Goal: Task Accomplishment & Management: Use online tool/utility

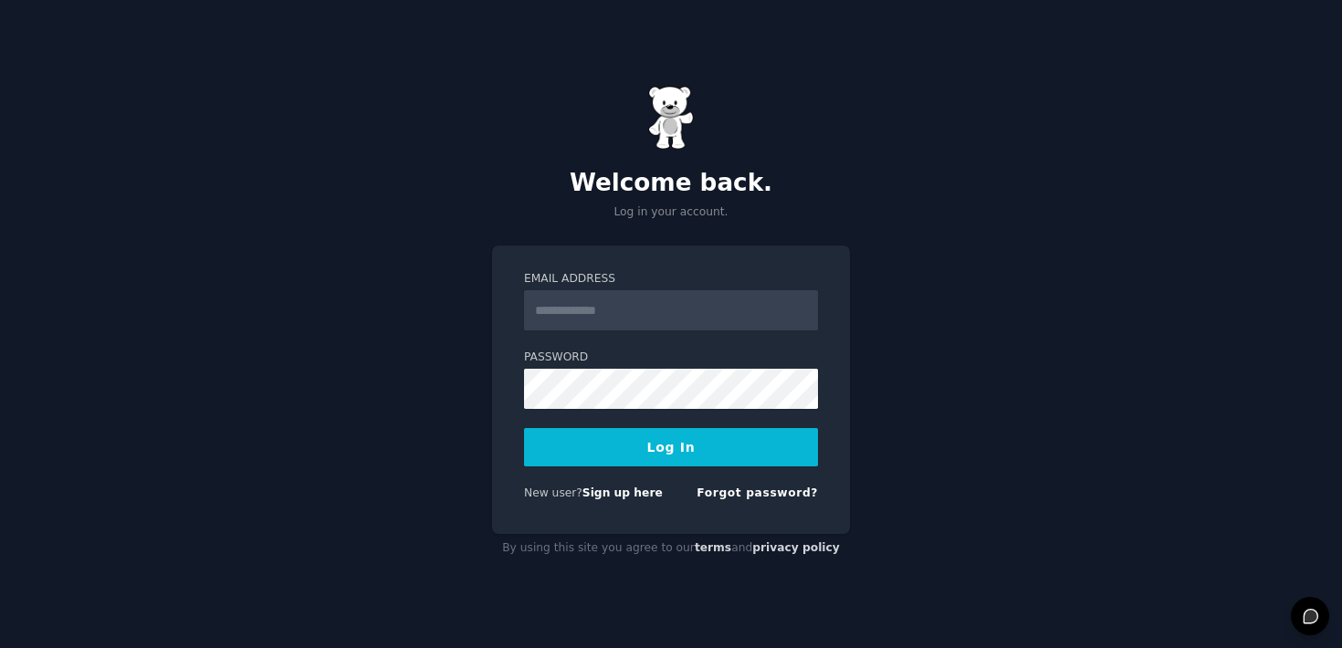
type input "**********"
click at [670, 436] on button "Log In" at bounding box center [671, 447] width 294 height 38
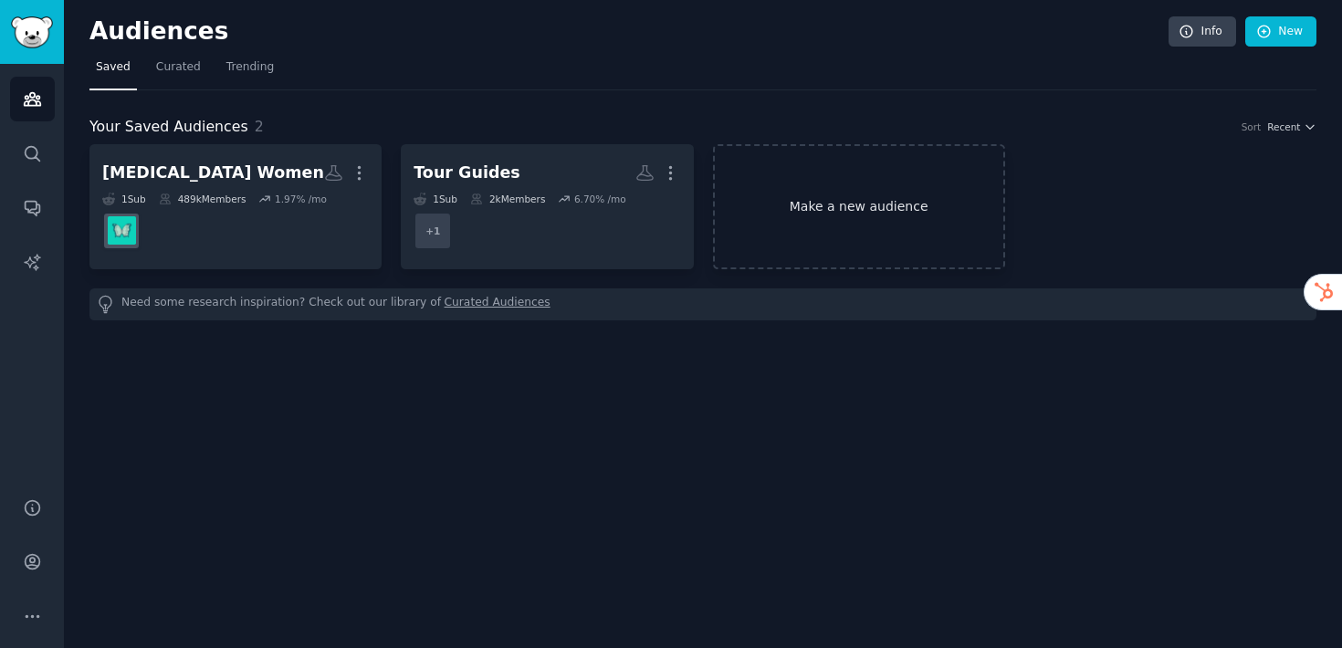
click at [860, 204] on link "Make a new audience" at bounding box center [859, 206] width 292 height 125
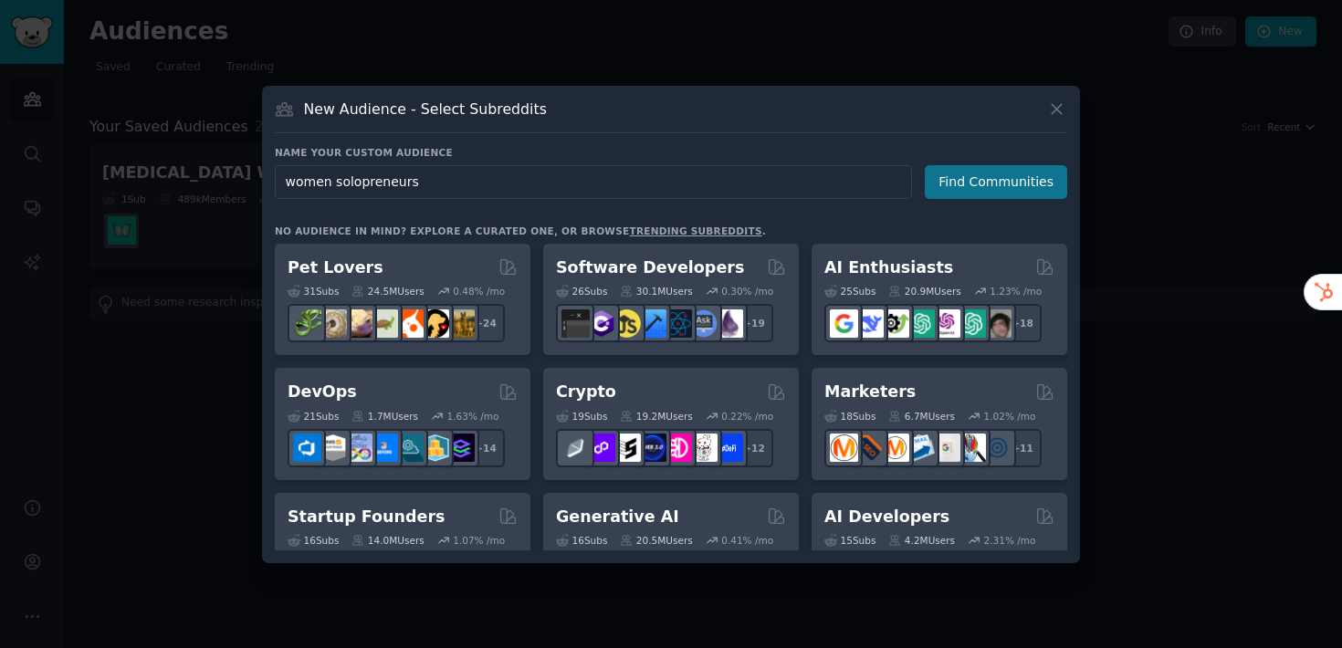
type input "women solopreneurs"
click at [1002, 183] on button "Find Communities" at bounding box center [996, 182] width 142 height 34
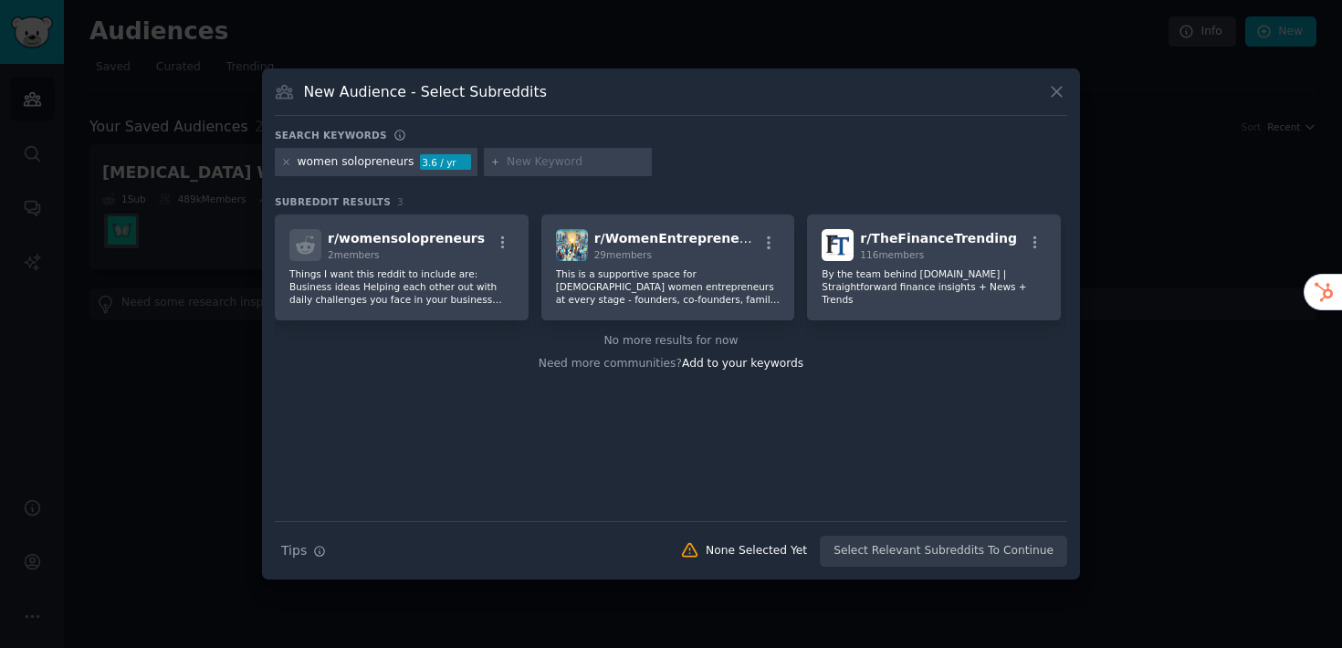
click at [535, 163] on input "text" at bounding box center [576, 162] width 139 height 16
type input "lady business"
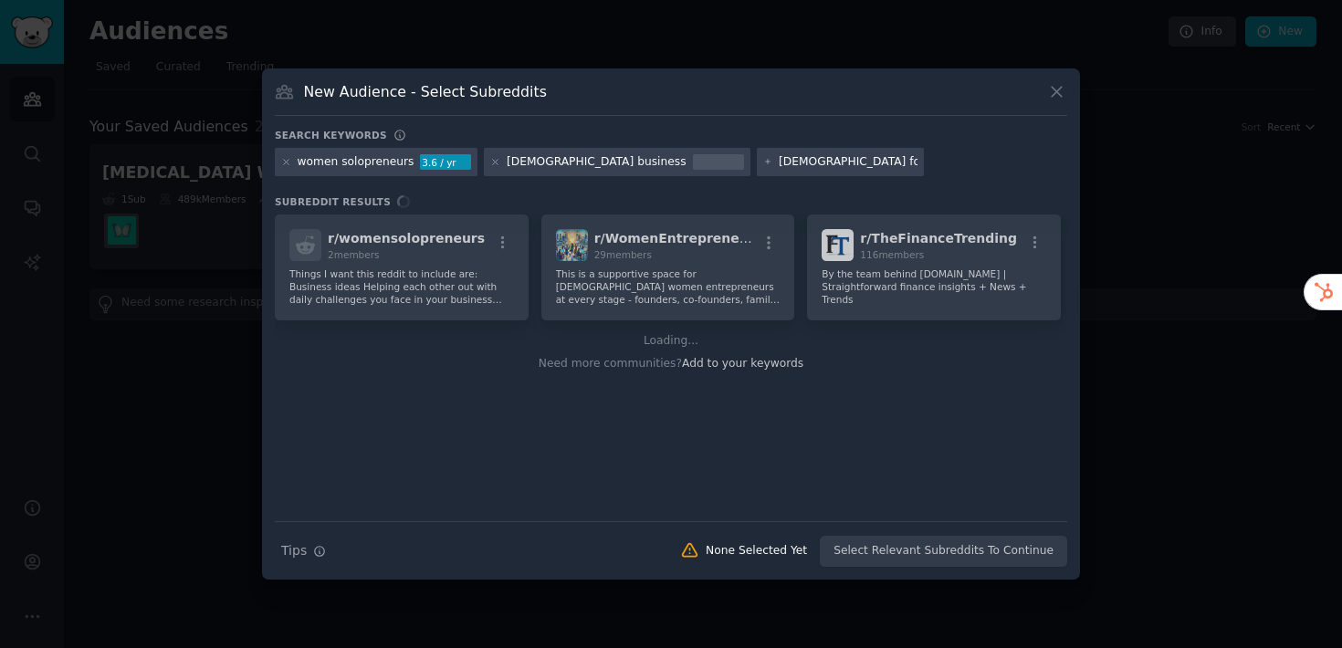
type input "female founders"
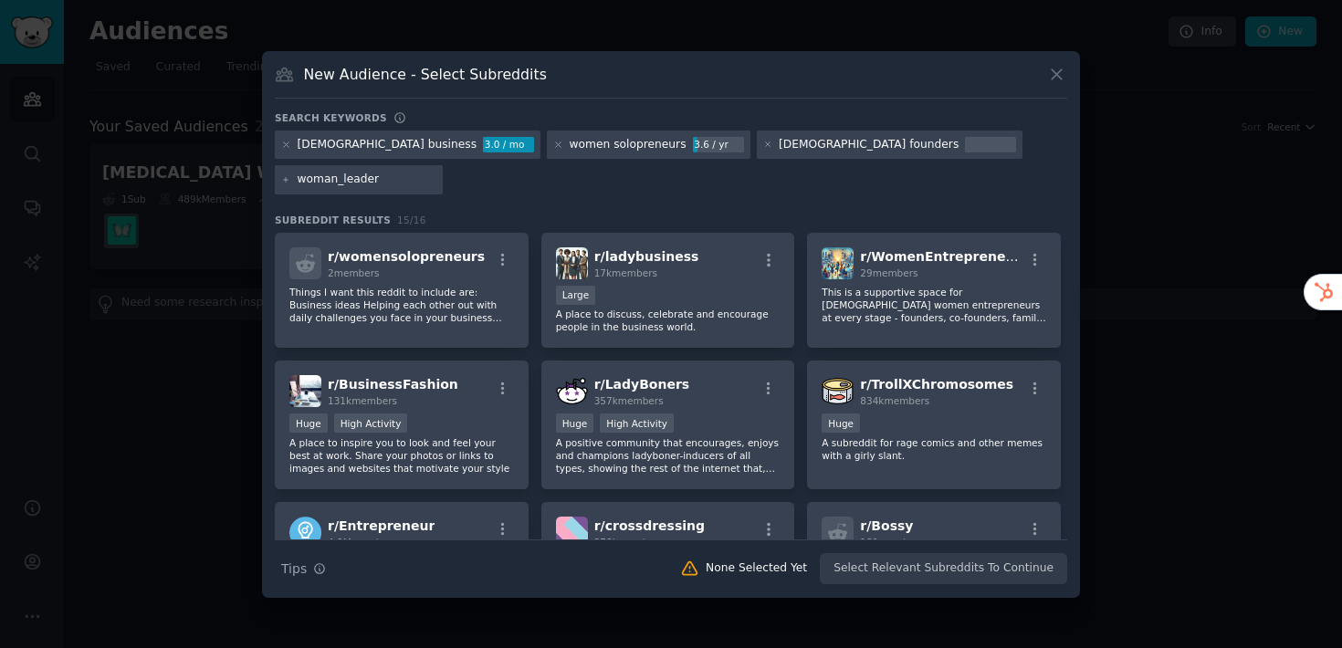
type input "woman_leaders"
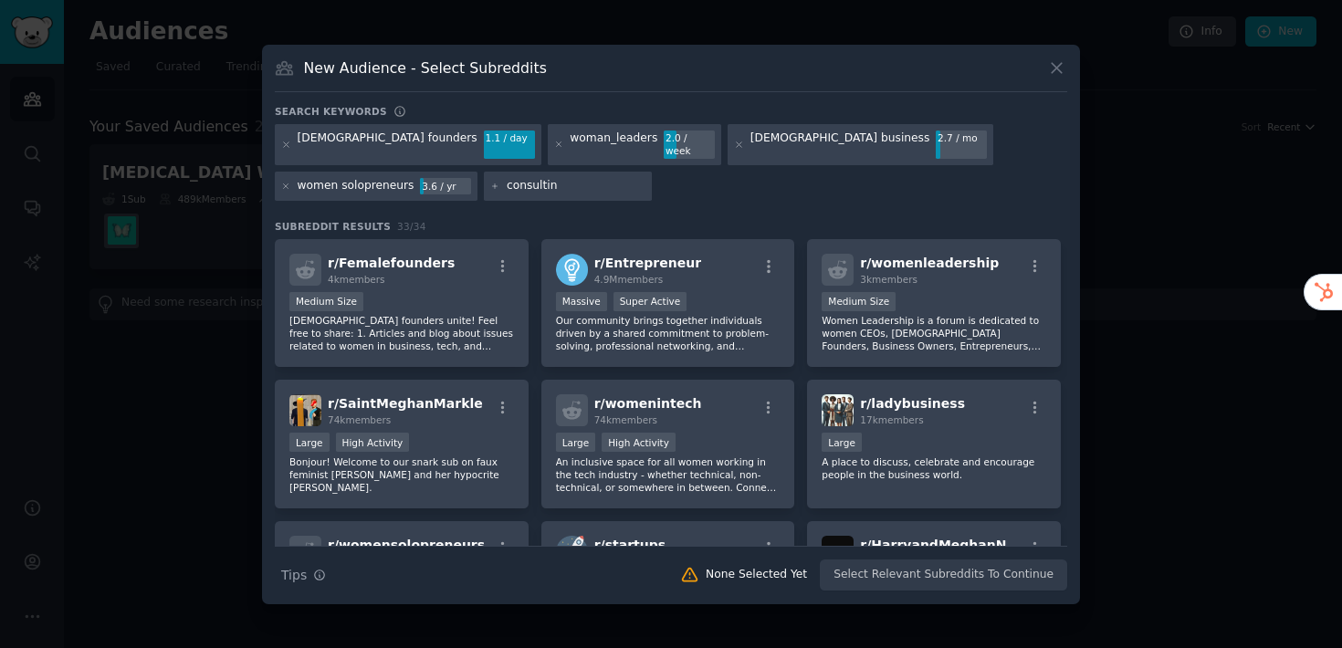
type input "consulting"
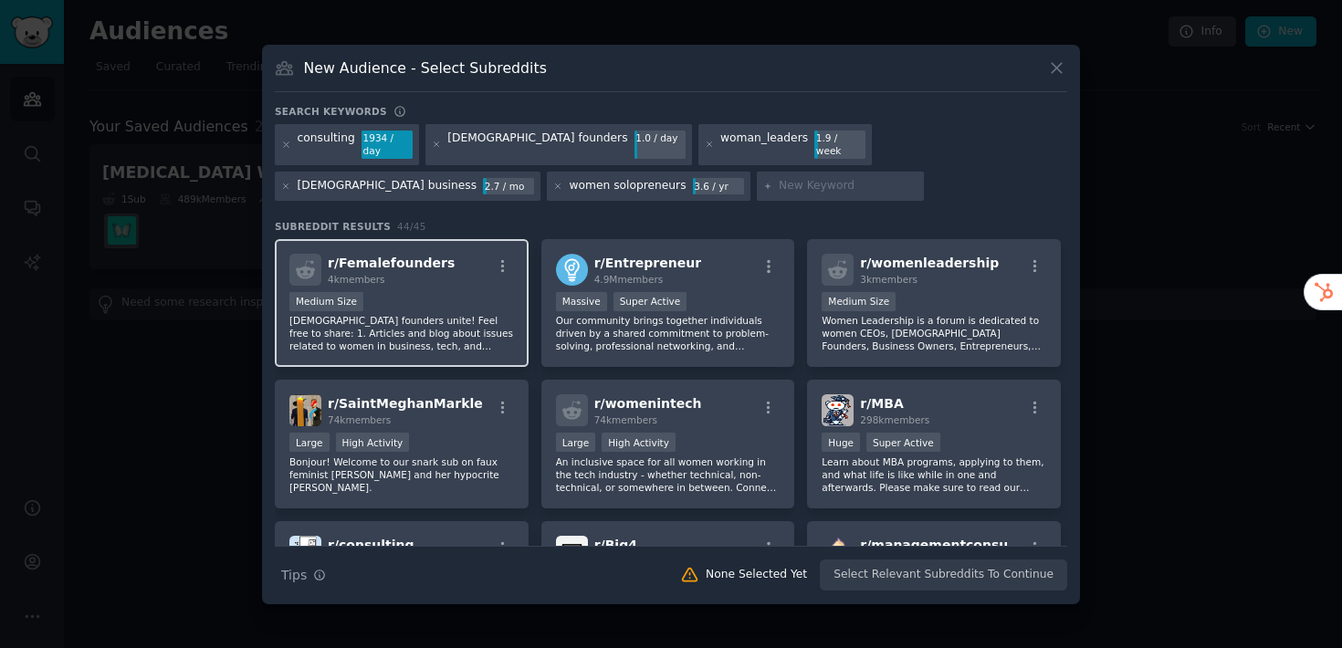
click at [390, 294] on div "Medium Size" at bounding box center [401, 303] width 225 height 23
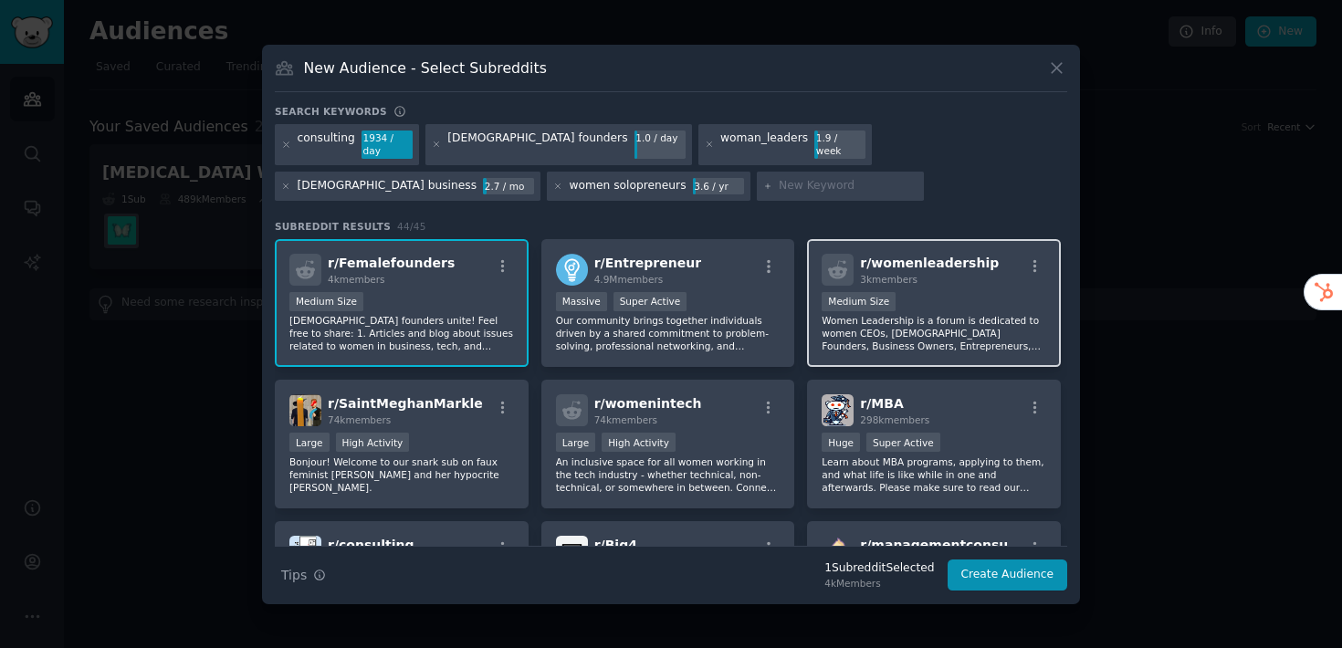
click at [956, 343] on p "Women Leadership is a forum is dedicated to women CEOs, Female Founders, Busine…" at bounding box center [934, 333] width 225 height 38
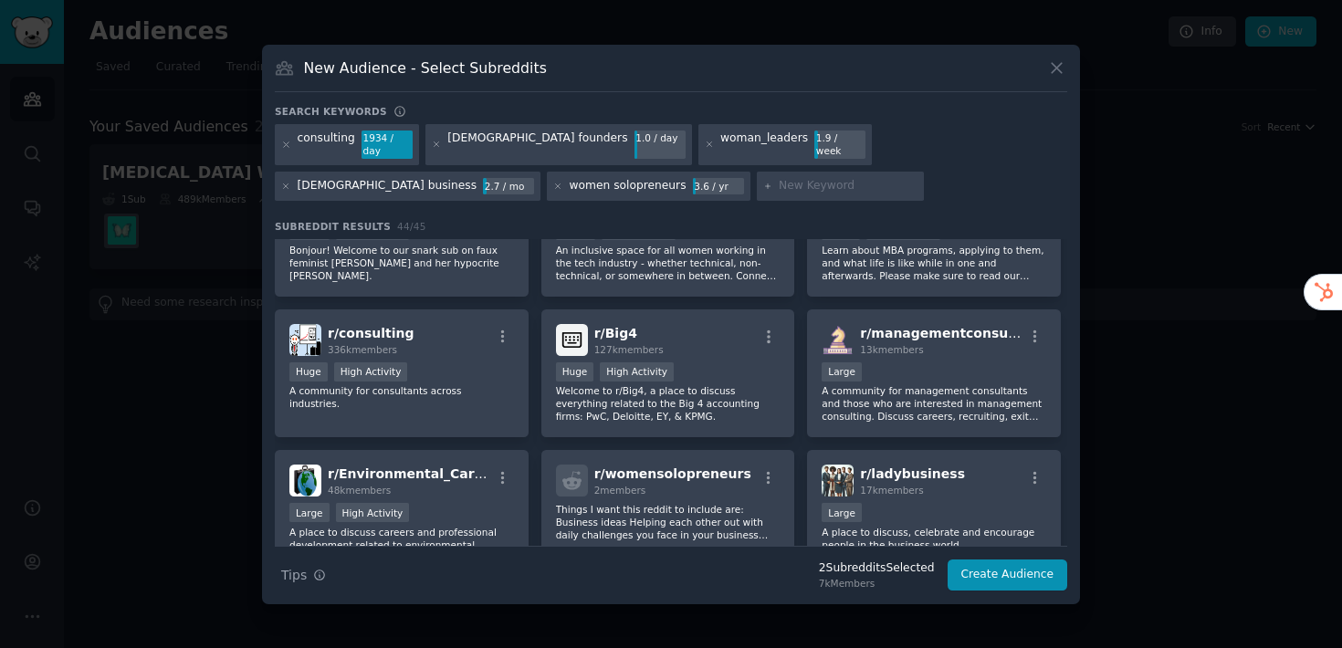
scroll to position [237, 0]
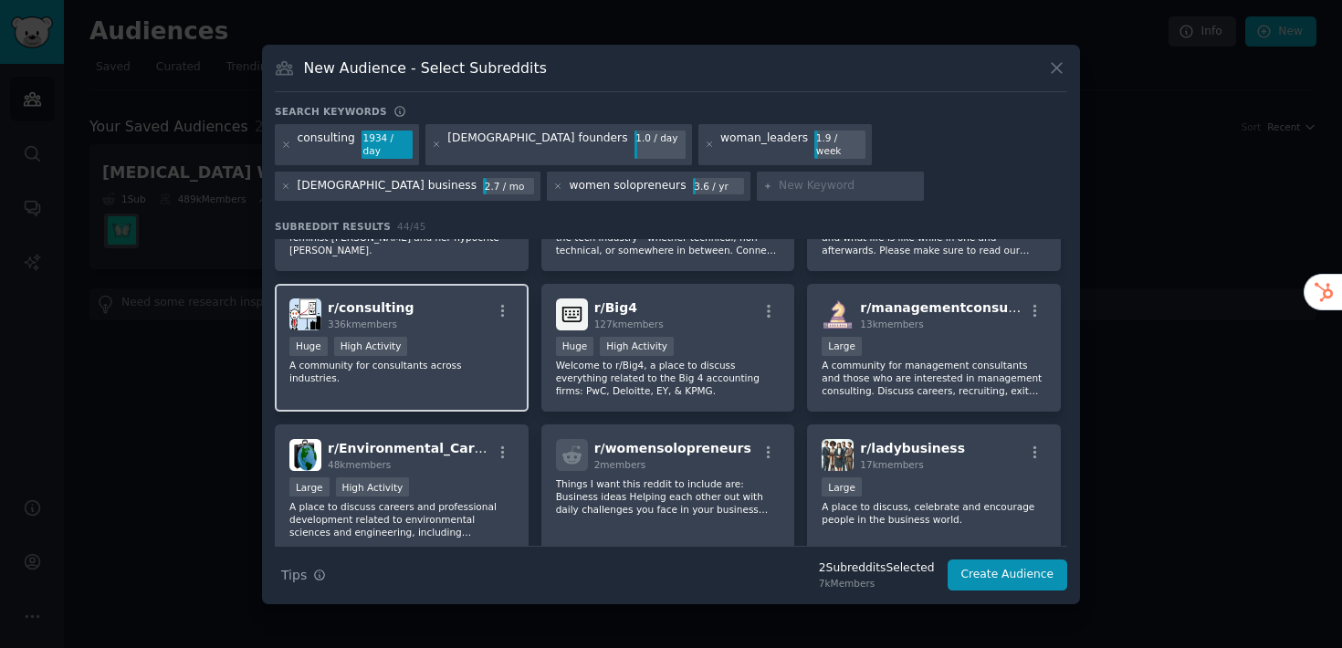
click at [423, 371] on p "A community for consultants across industries." at bounding box center [401, 372] width 225 height 26
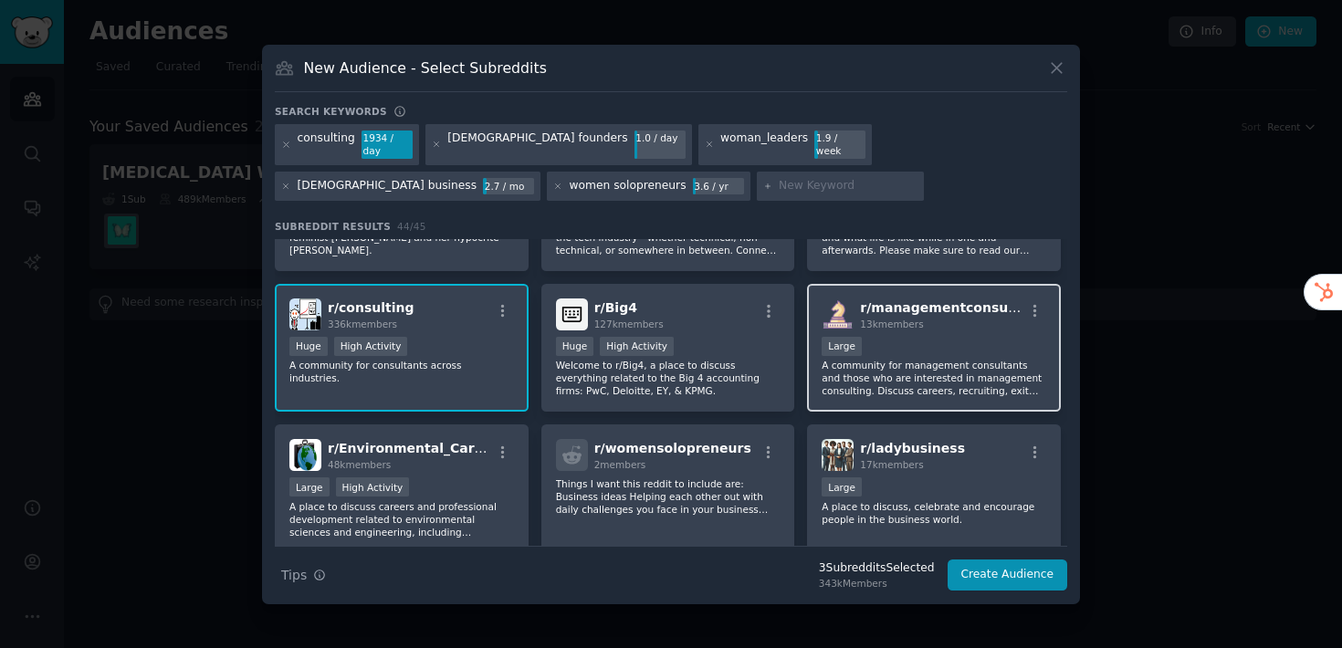
click at [943, 378] on p "A community for management consultants and those who are interested in manageme…" at bounding box center [934, 378] width 225 height 38
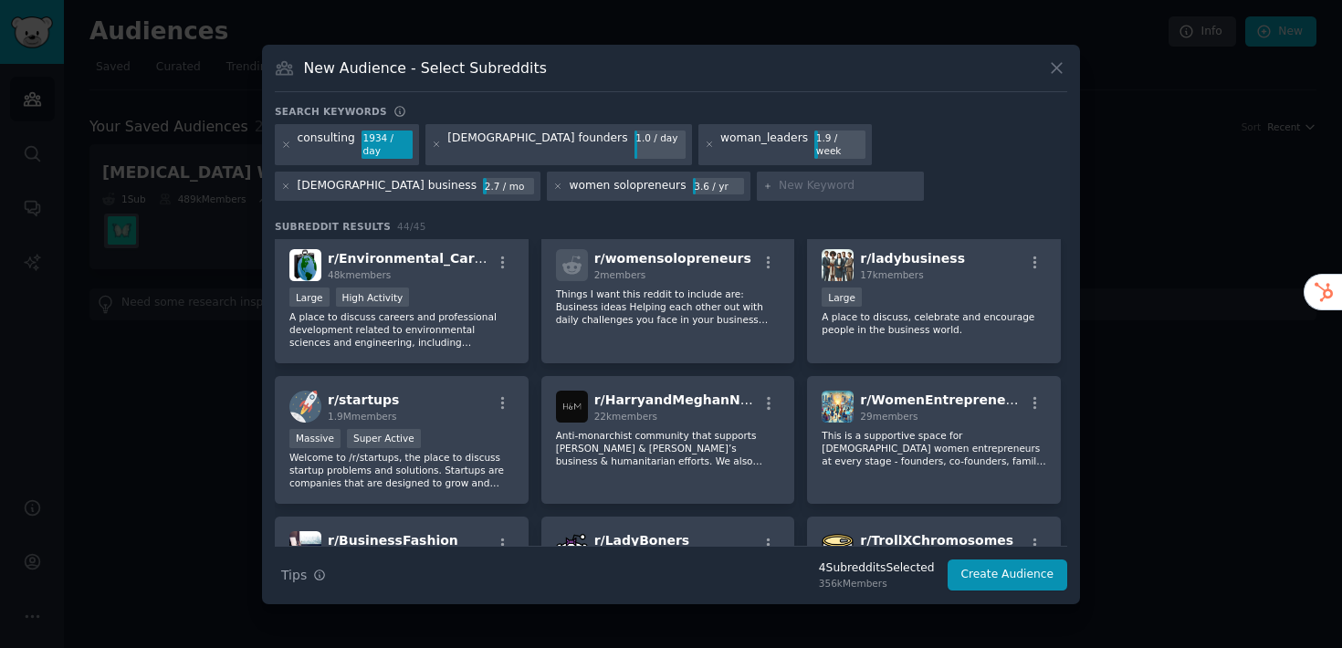
scroll to position [433, 0]
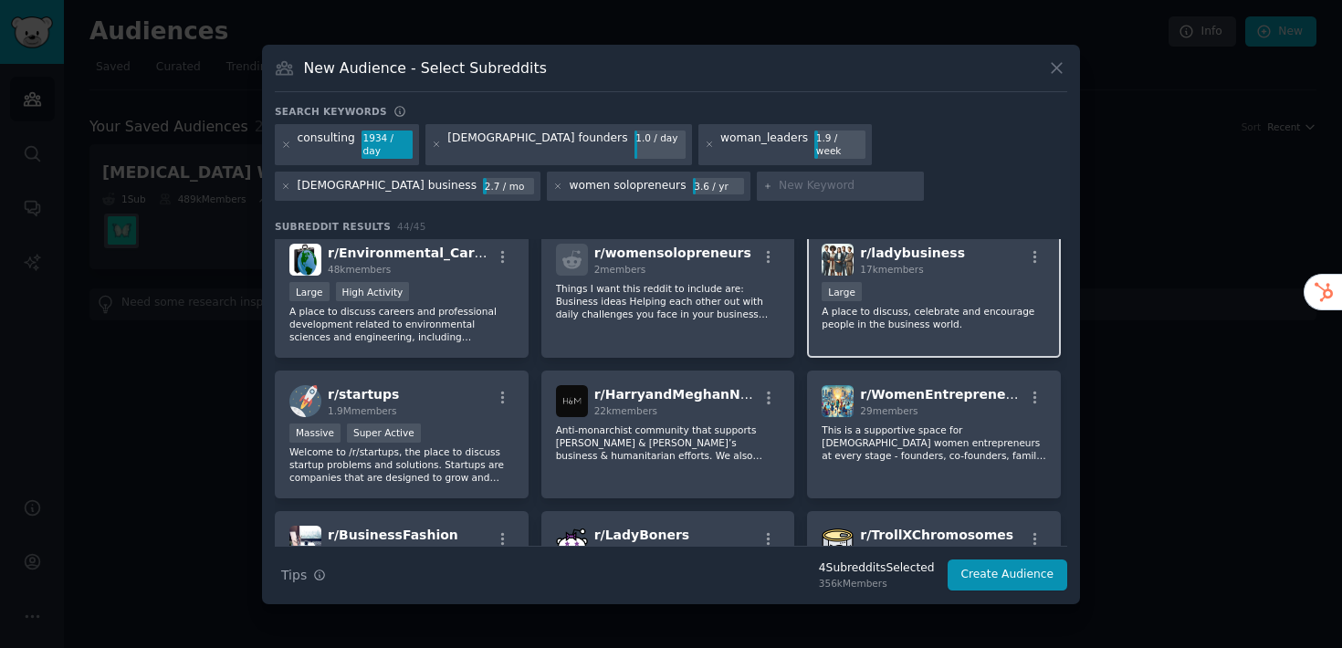
click at [900, 323] on p "A place to discuss, celebrate and encourage people in the business world." at bounding box center [934, 318] width 225 height 26
drag, startPoint x: 1067, startPoint y: 393, endPoint x: 1067, endPoint y: 421, distance: 27.4
click at [1067, 421] on div "New Audience - Select Subreddits Search keywords consulting 1934 / day female f…" at bounding box center [671, 325] width 818 height 560
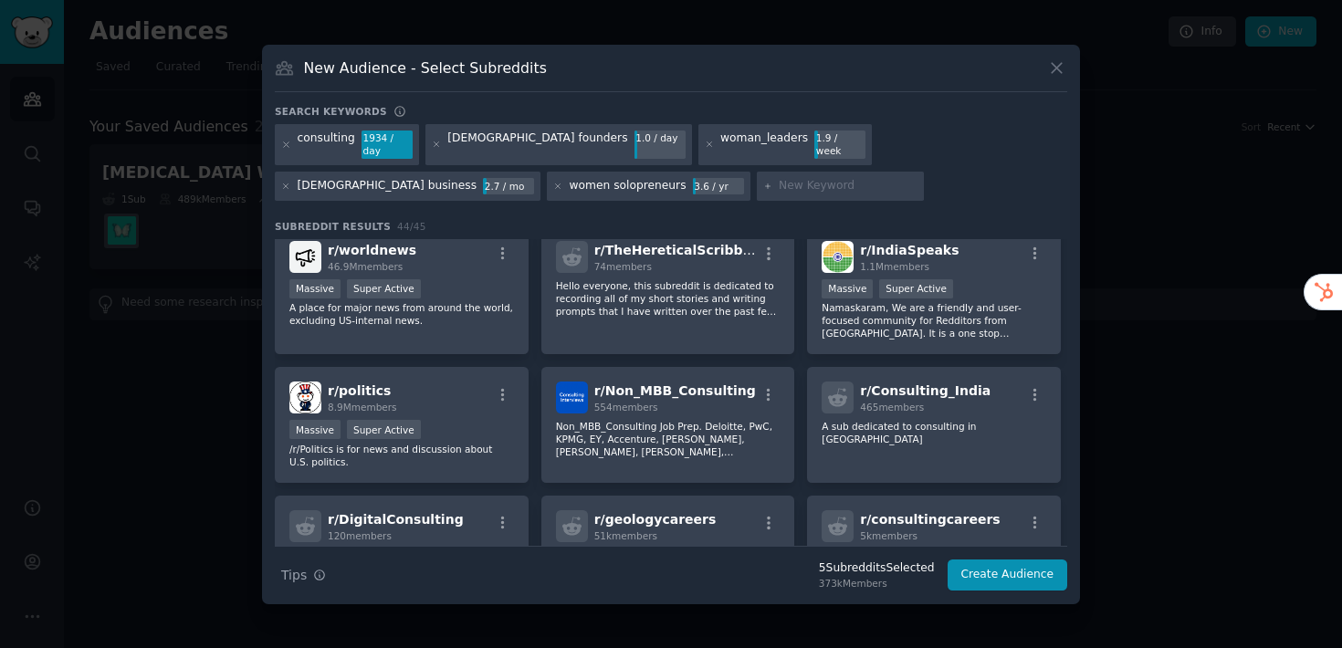
scroll to position [1465, 0]
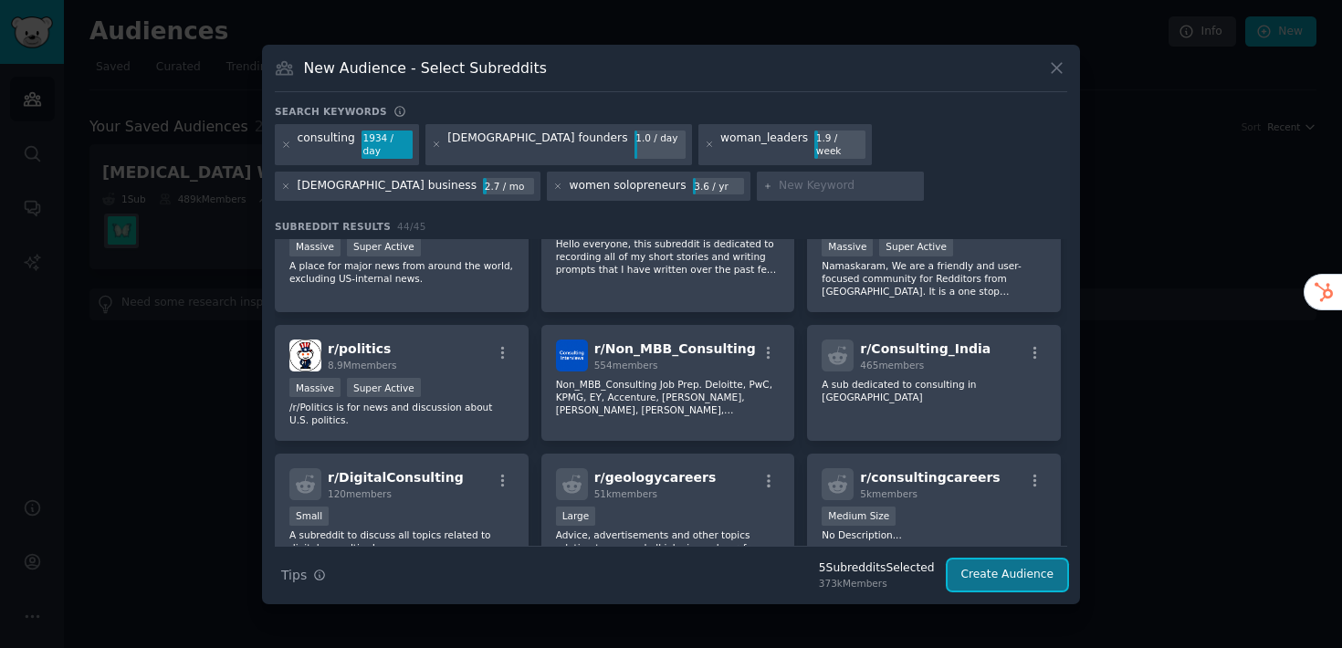
click at [1011, 576] on button "Create Audience" at bounding box center [1008, 575] width 121 height 31
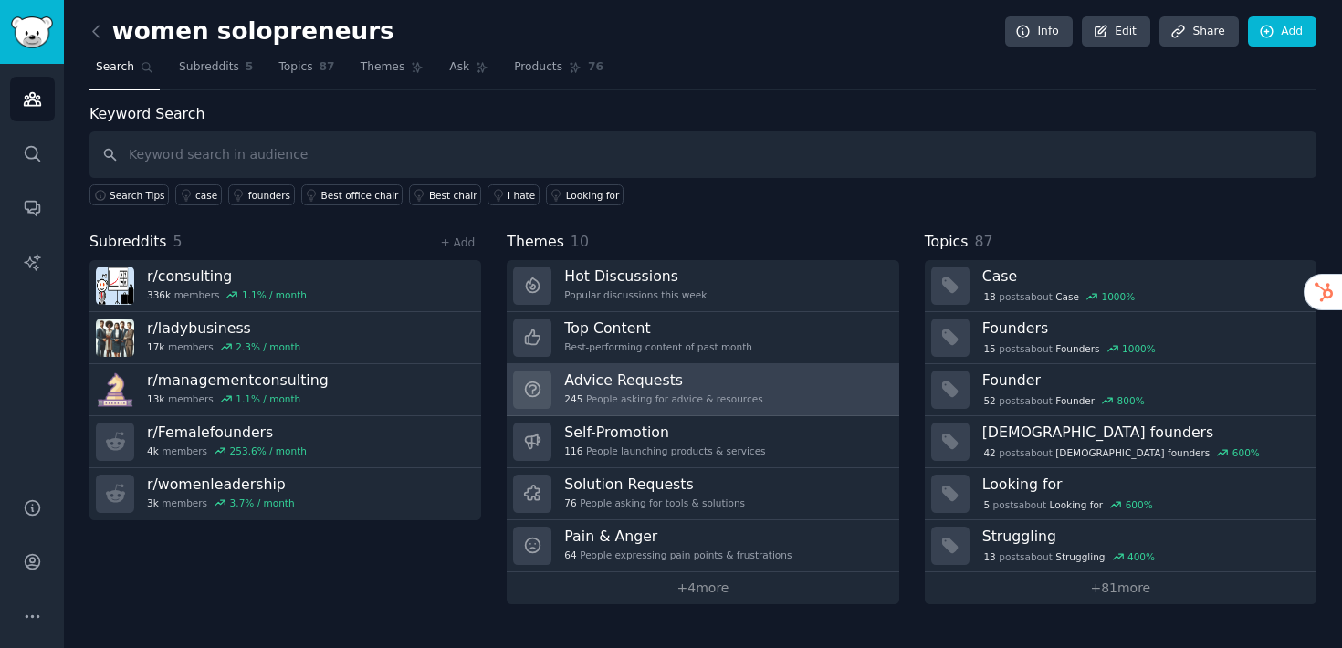
click at [665, 383] on h3 "Advice Requests" at bounding box center [663, 380] width 198 height 19
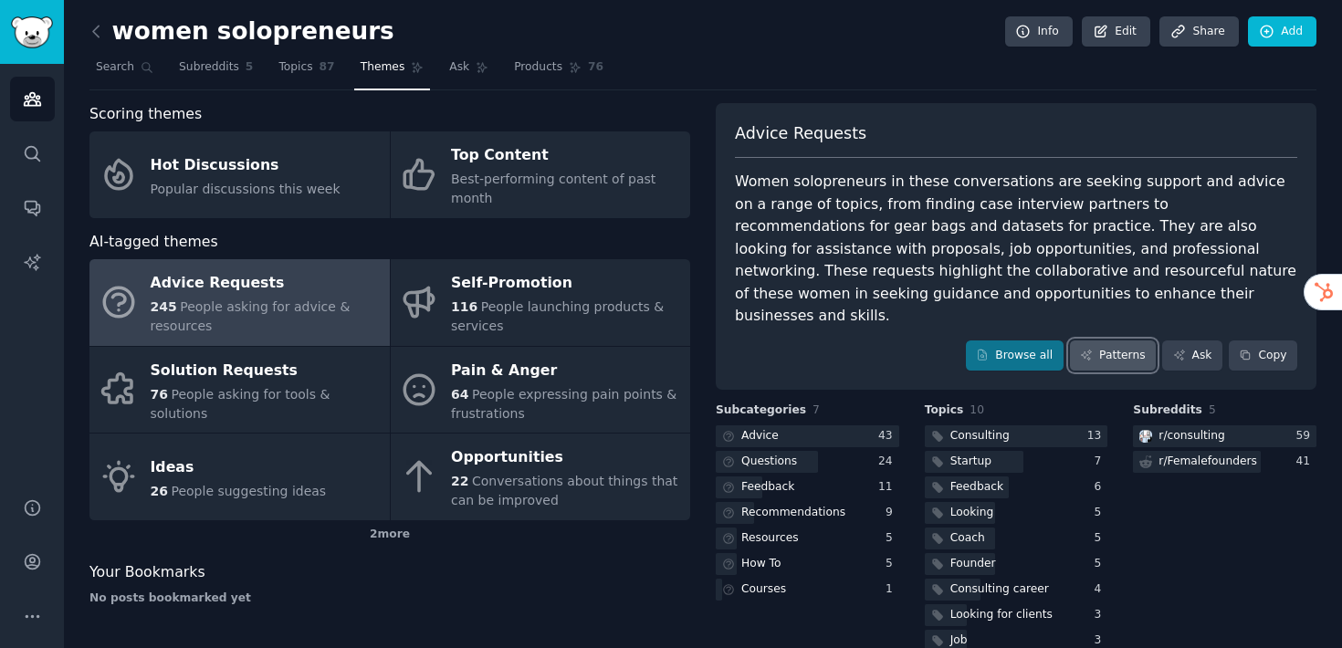
click at [1117, 341] on link "Patterns" at bounding box center [1113, 356] width 86 height 31
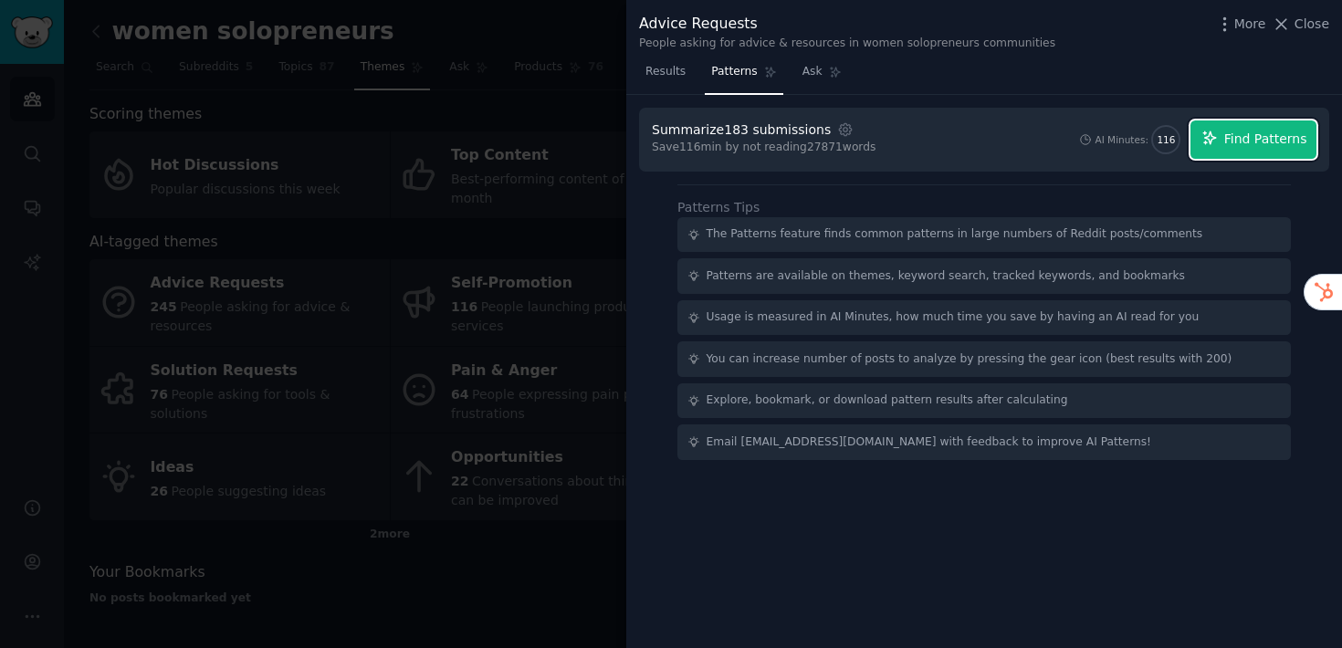
click at [1258, 143] on span "Find Patterns" at bounding box center [1265, 139] width 83 height 19
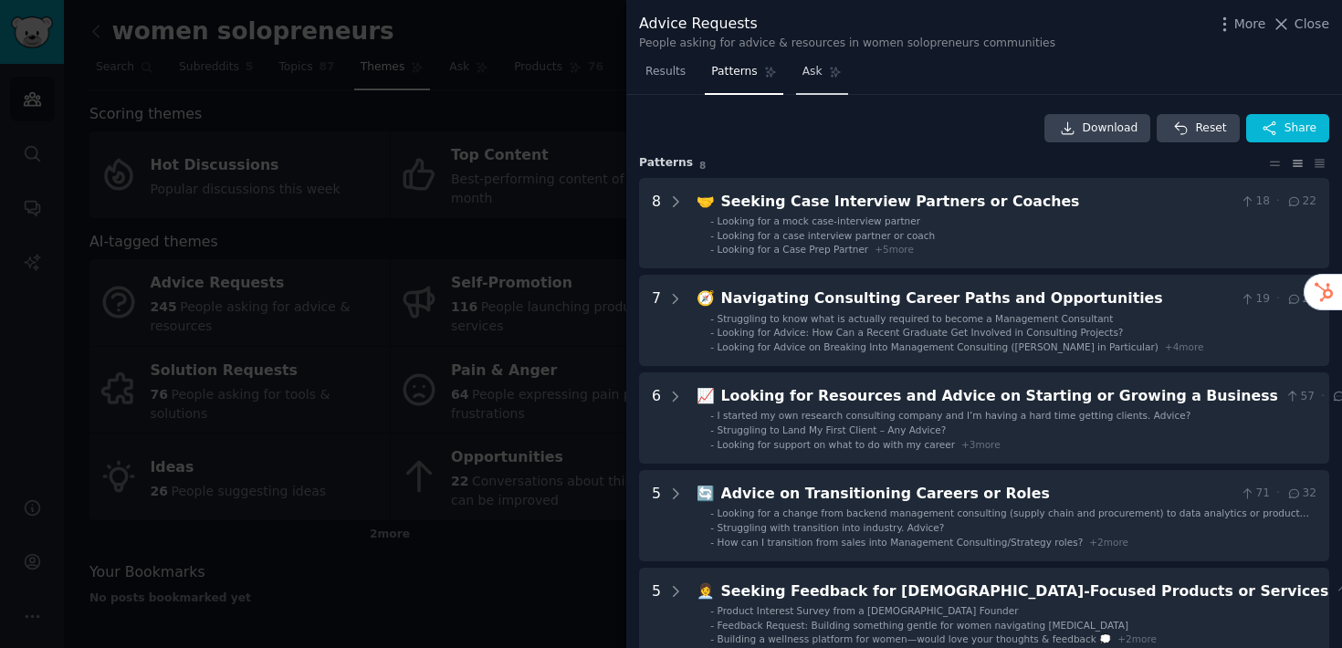
click at [820, 73] on span "Ask" at bounding box center [812, 72] width 20 height 16
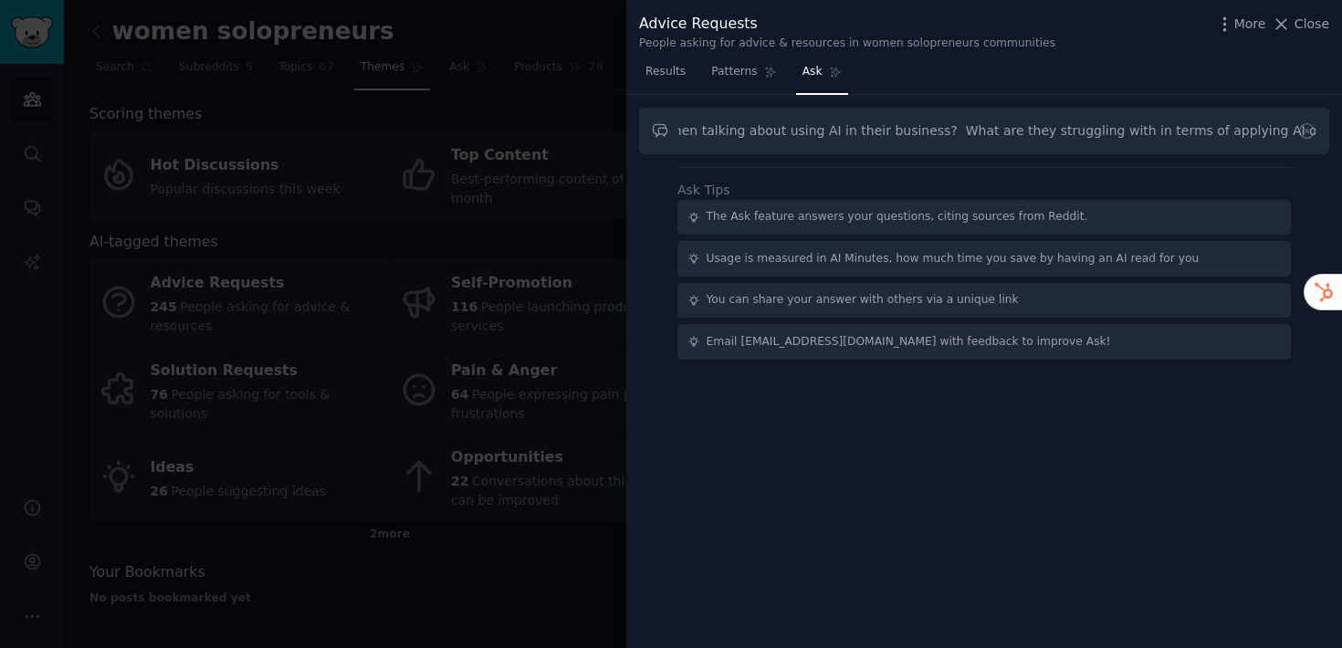
scroll to position [0, 90]
type input "How are women talking about using AI in their business? What are they strugglin…"
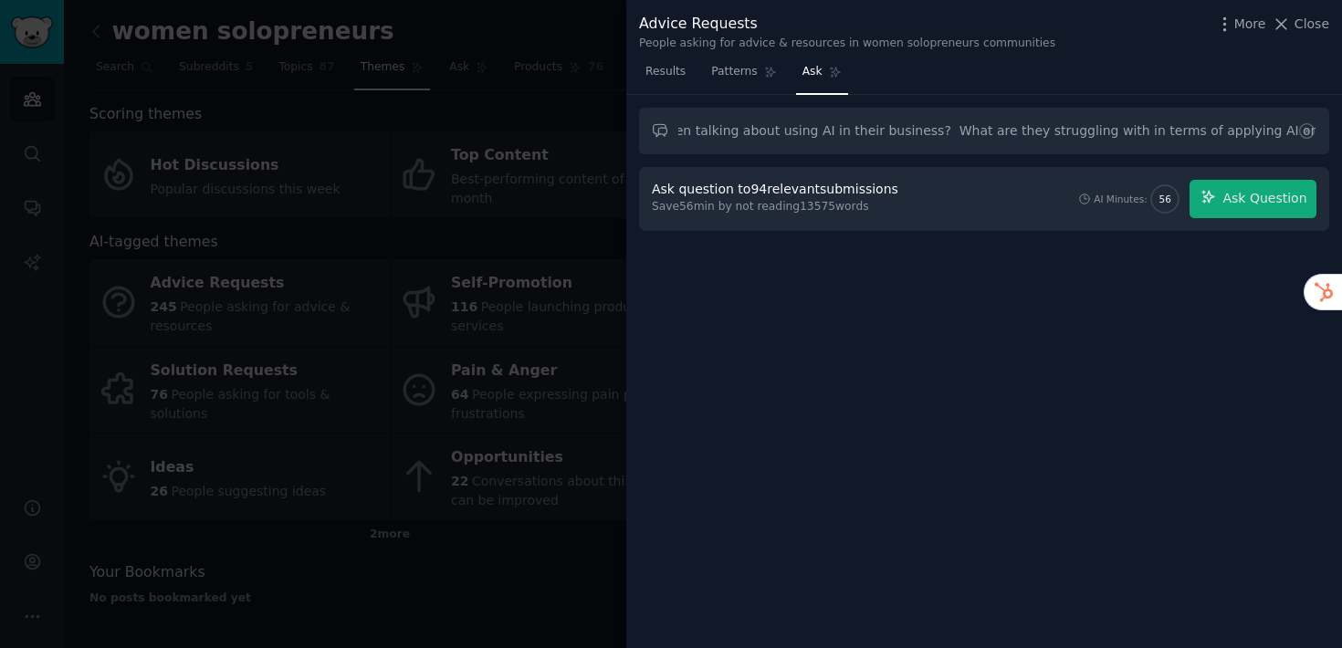
scroll to position [0, 0]
click at [1014, 339] on div "How are women talking about using AI in their business? What are they strugglin…" at bounding box center [984, 372] width 716 height 554
click at [1254, 212] on button "Ask Question" at bounding box center [1253, 199] width 127 height 38
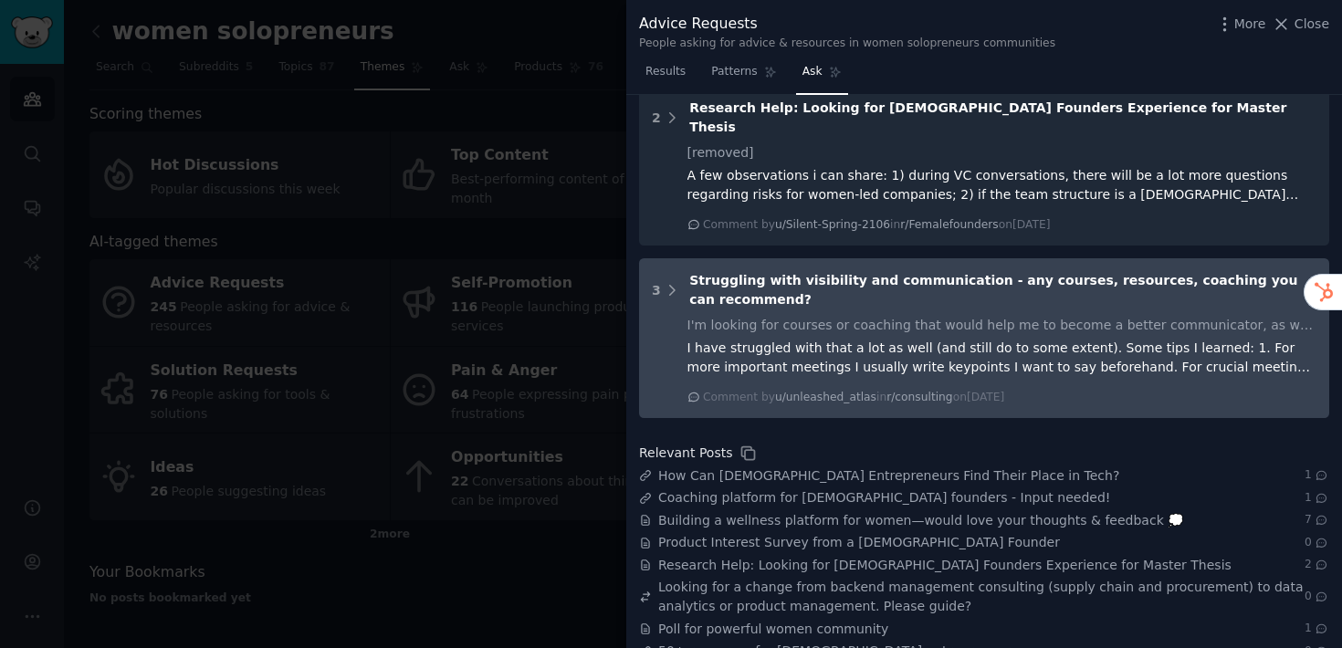
scroll to position [769, 0]
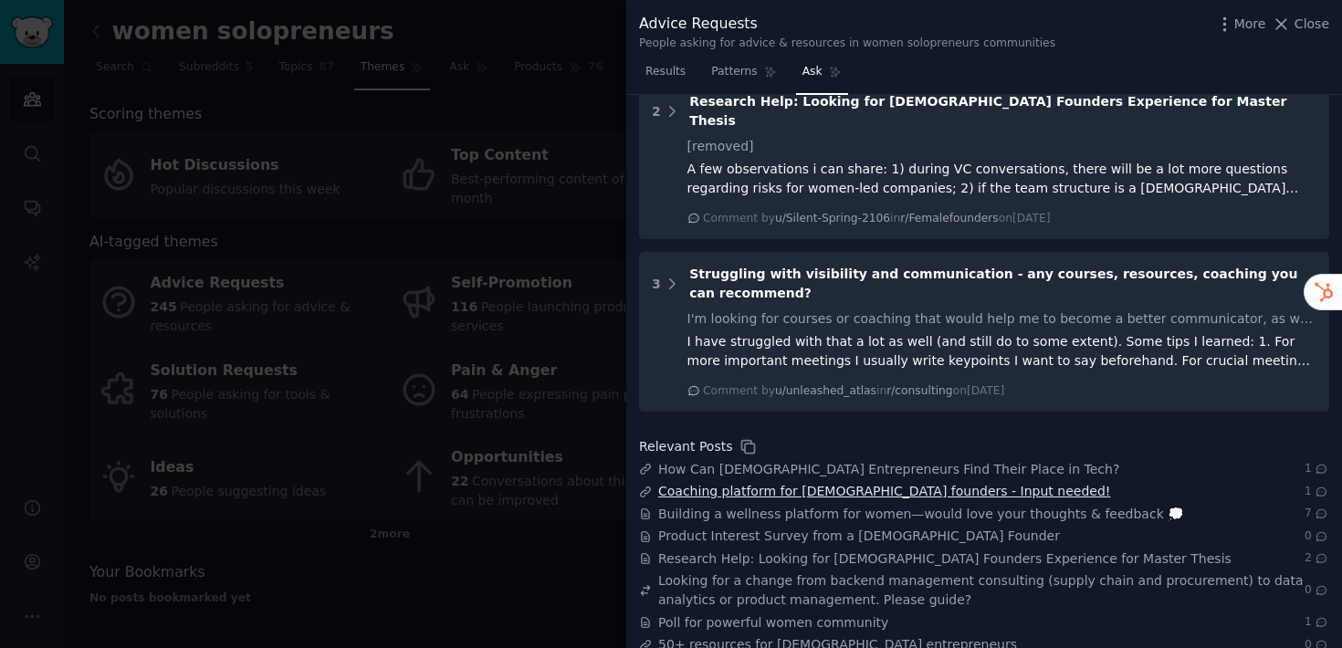
click at [864, 482] on span "Coaching platform for female founders - Input needed!" at bounding box center [884, 491] width 452 height 19
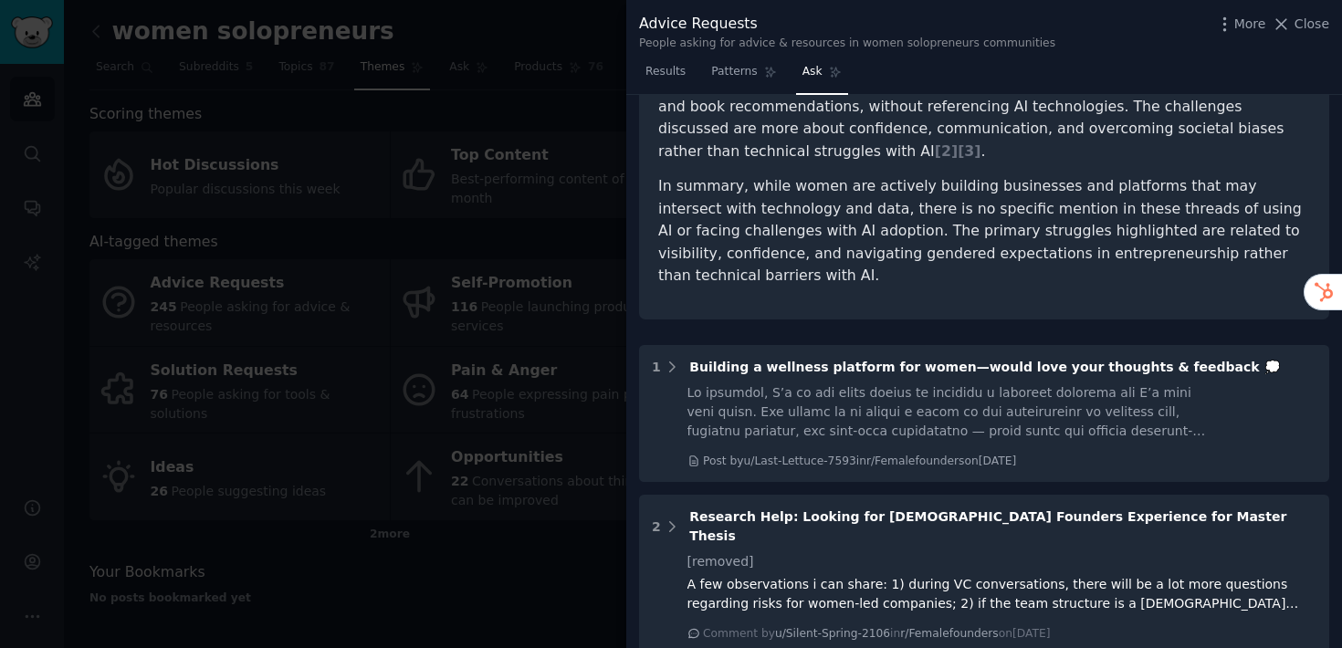
scroll to position [0, 0]
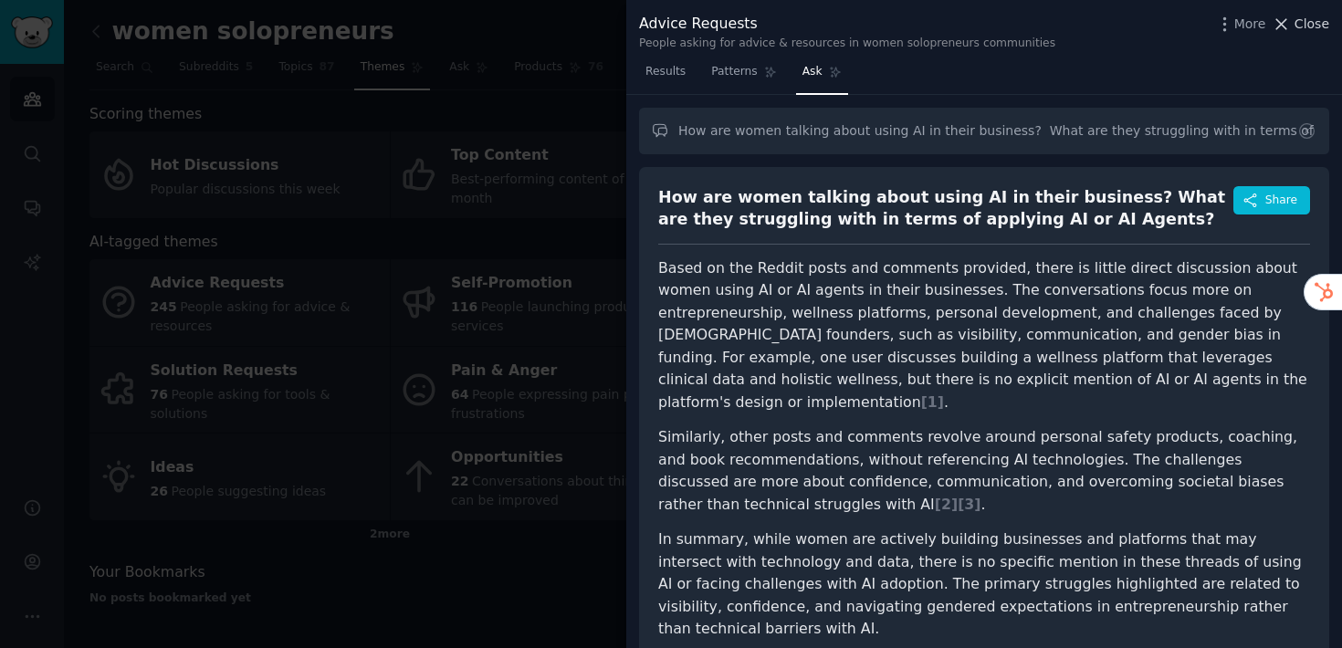
click at [1312, 19] on span "Close" at bounding box center [1311, 24] width 35 height 19
